Goal: Task Accomplishment & Management: Use online tool/utility

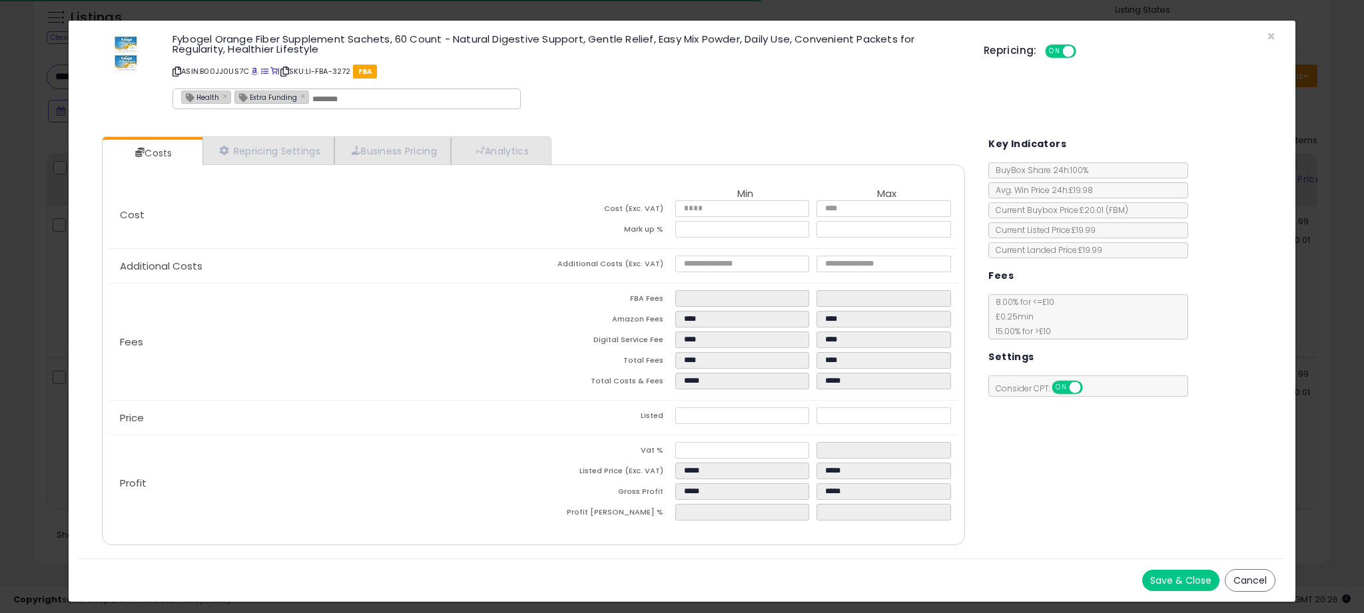
scroll to position [273, 753]
click at [1271, 38] on span "×" at bounding box center [1271, 36] width 9 height 19
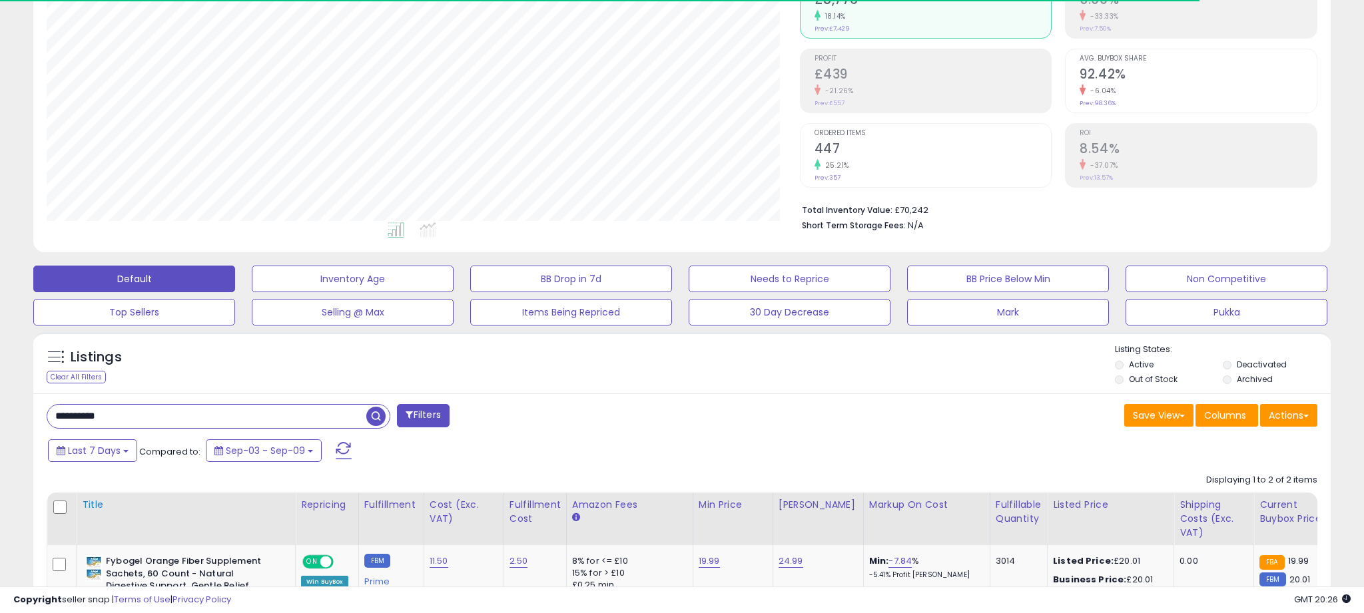
scroll to position [0, 0]
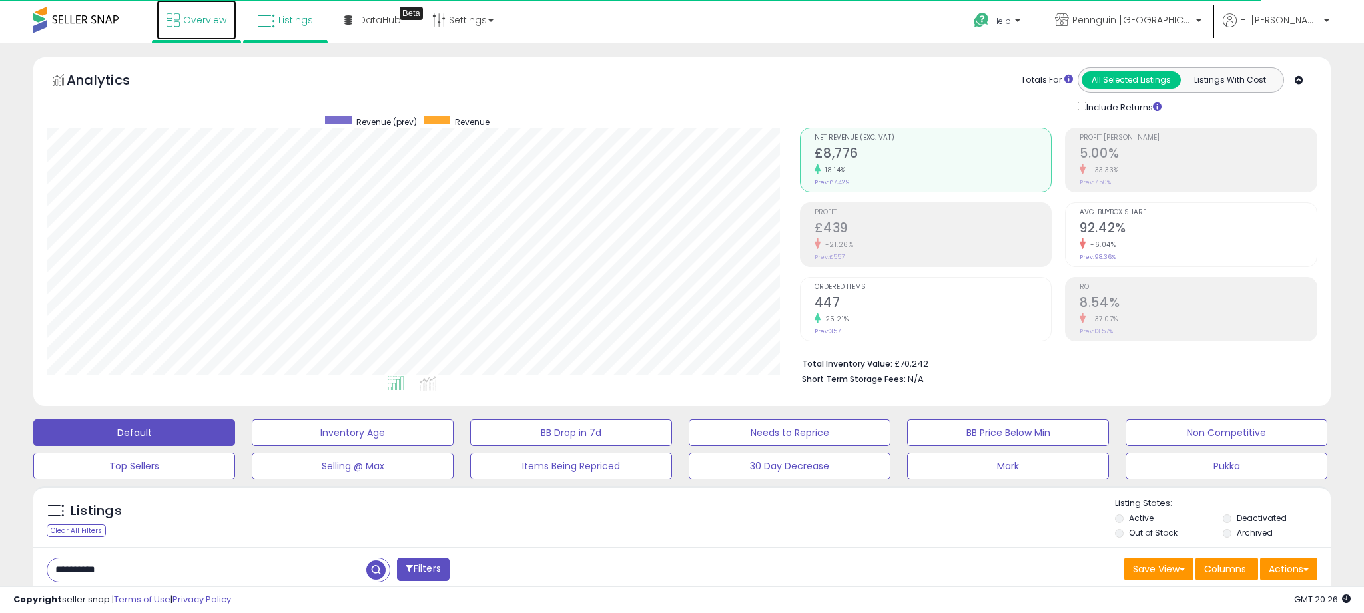
click at [198, 21] on span "Overview" at bounding box center [204, 19] width 43 height 13
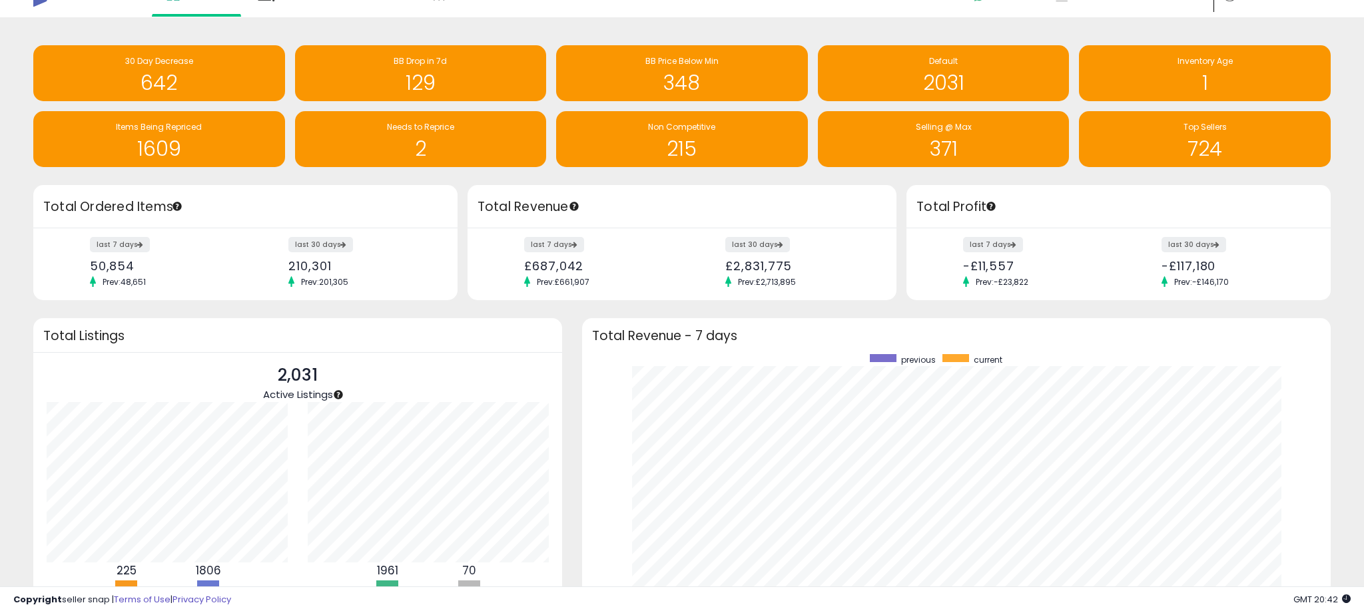
scroll to position [3, 0]
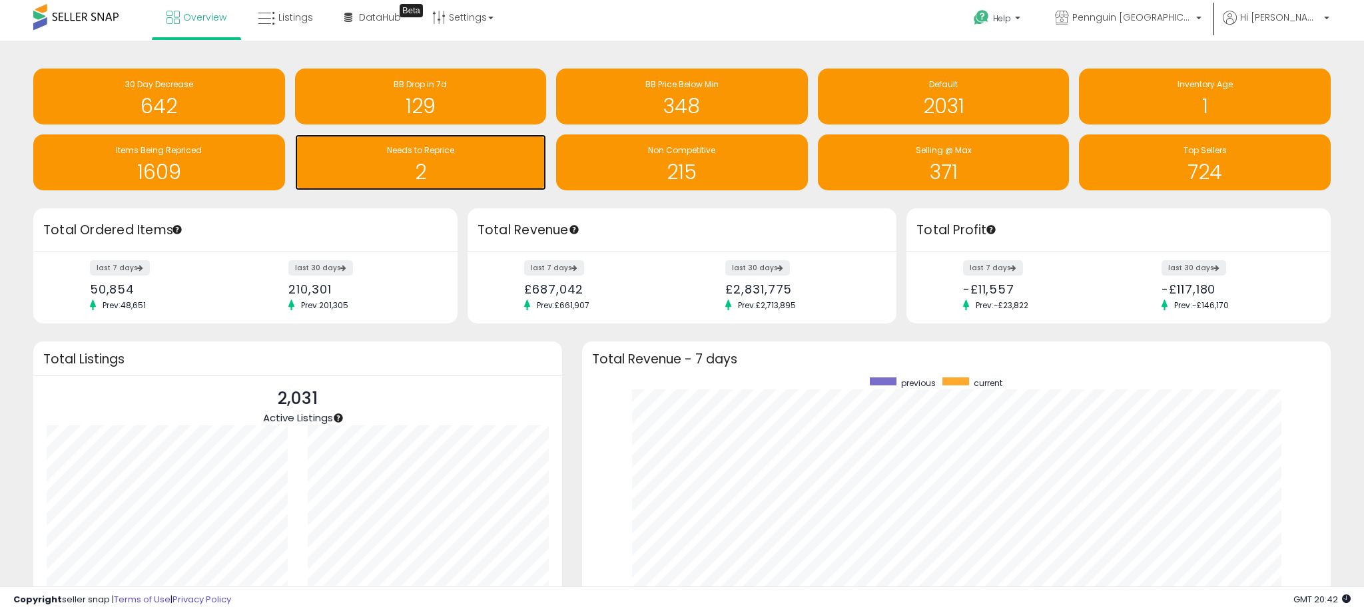
click at [426, 170] on h1 "2" at bounding box center [421, 172] width 238 height 22
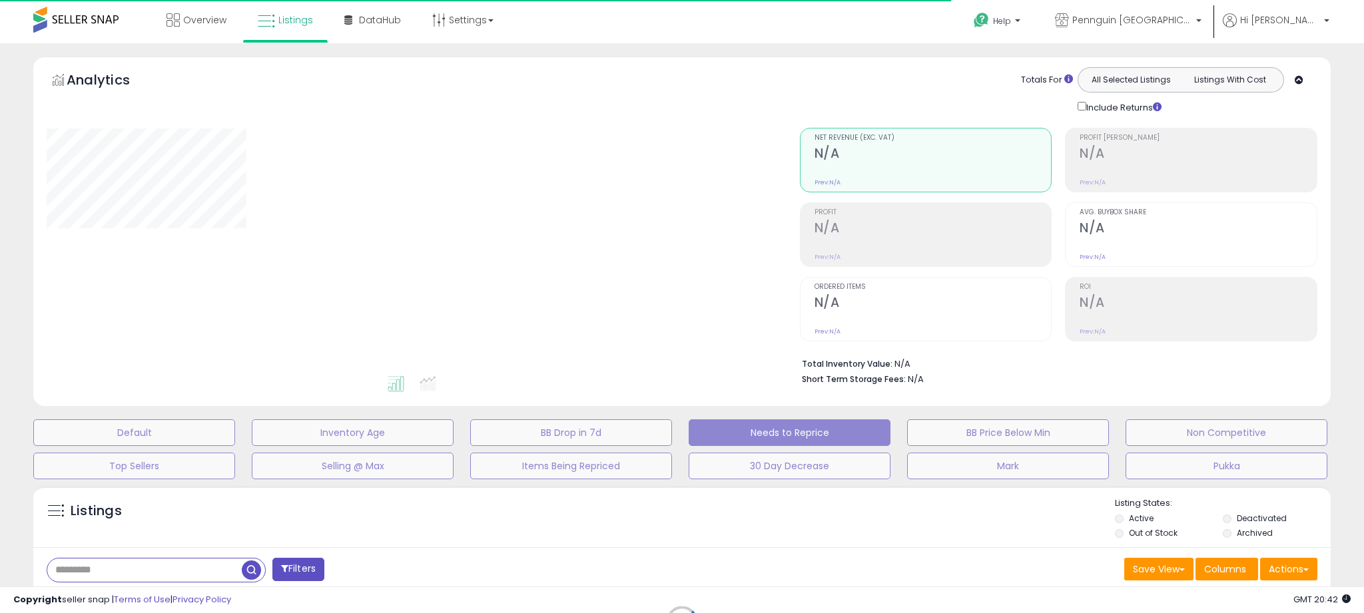
select select "**"
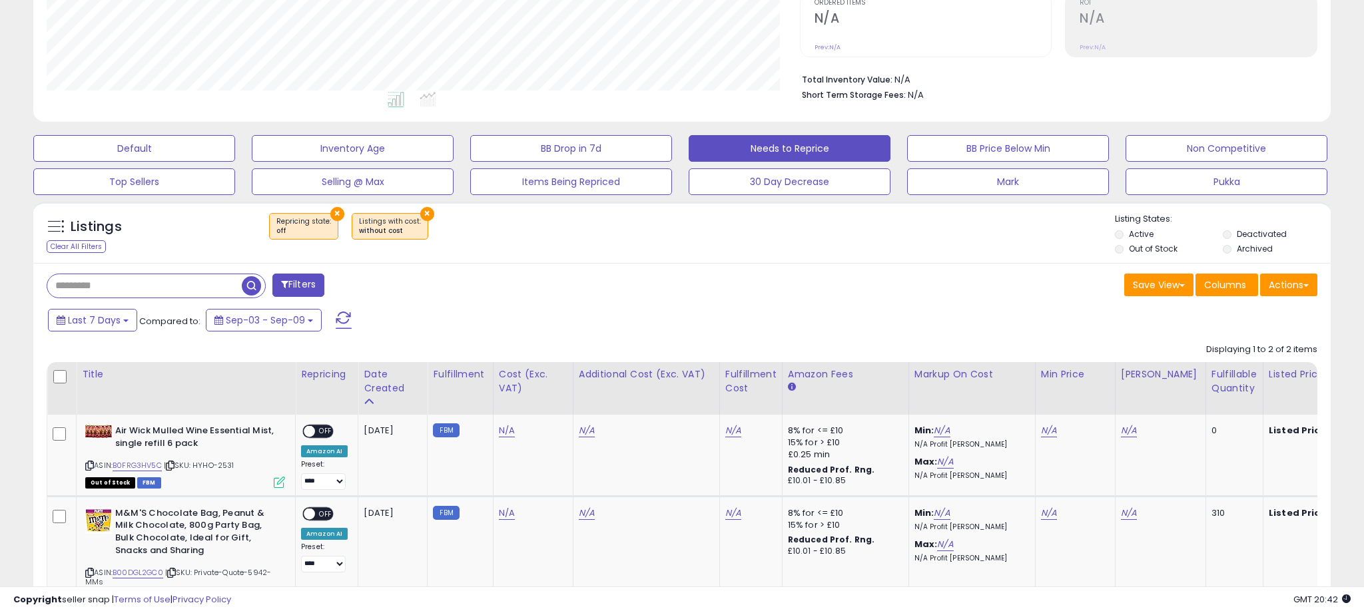
scroll to position [387, 0]
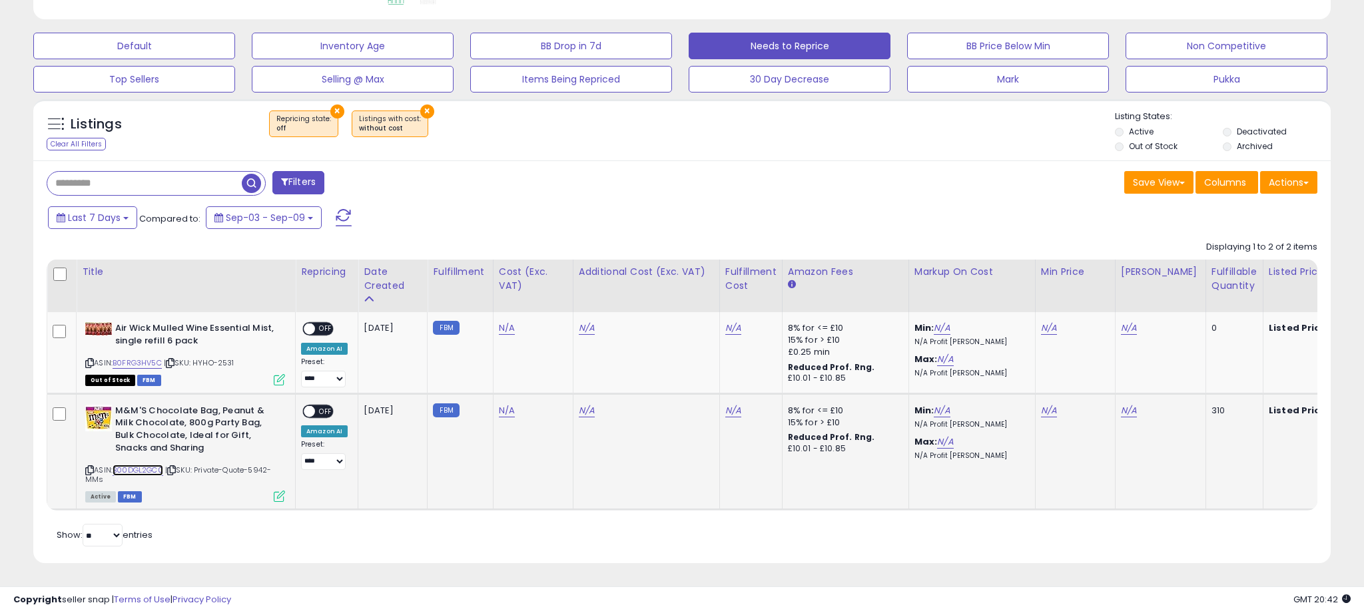
click at [156, 473] on link "B00DGL2GC0" at bounding box center [138, 470] width 51 height 11
